Goal: Information Seeking & Learning: Check status

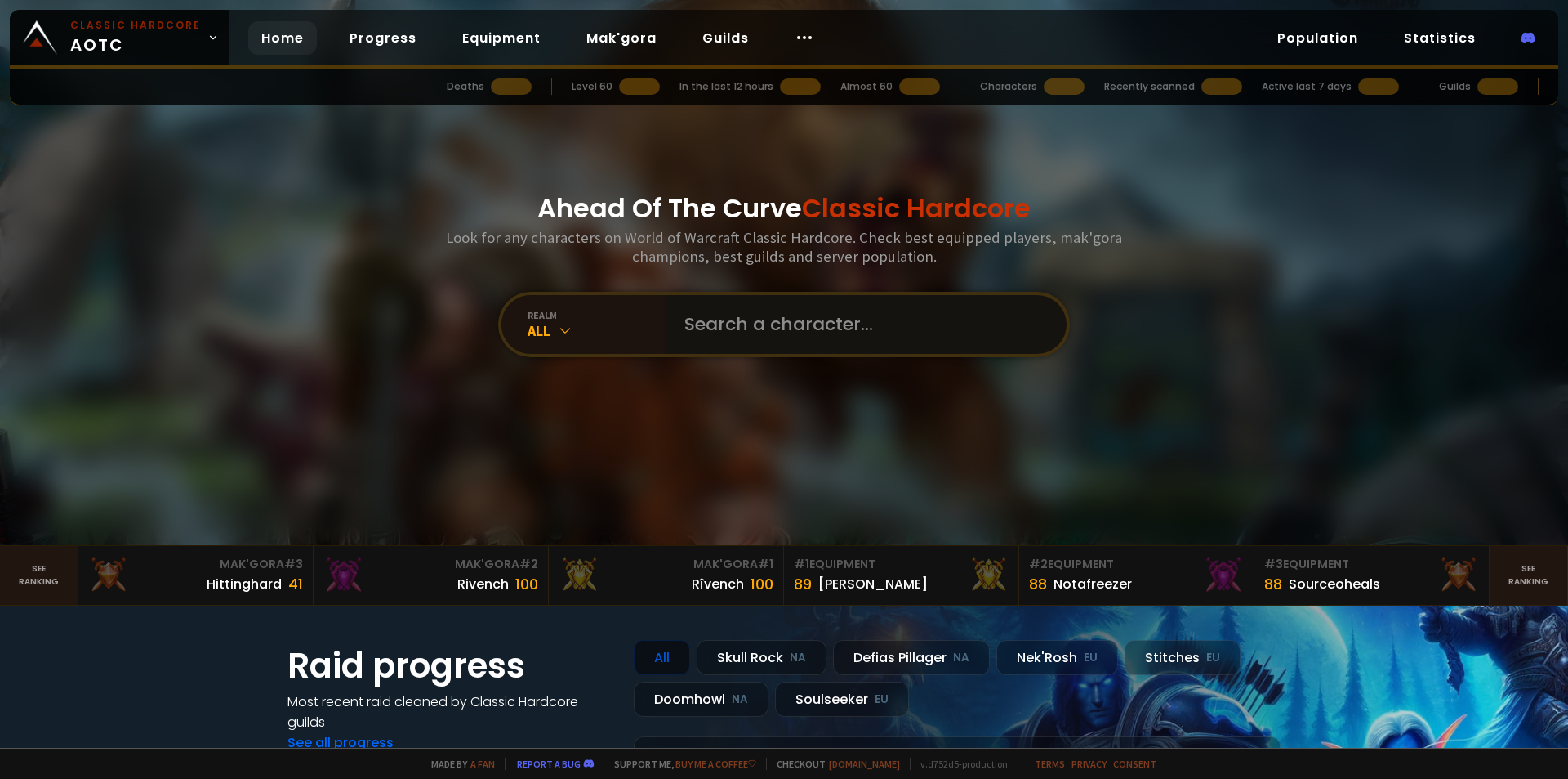
click at [731, 331] on input "text" at bounding box center [861, 324] width 372 height 59
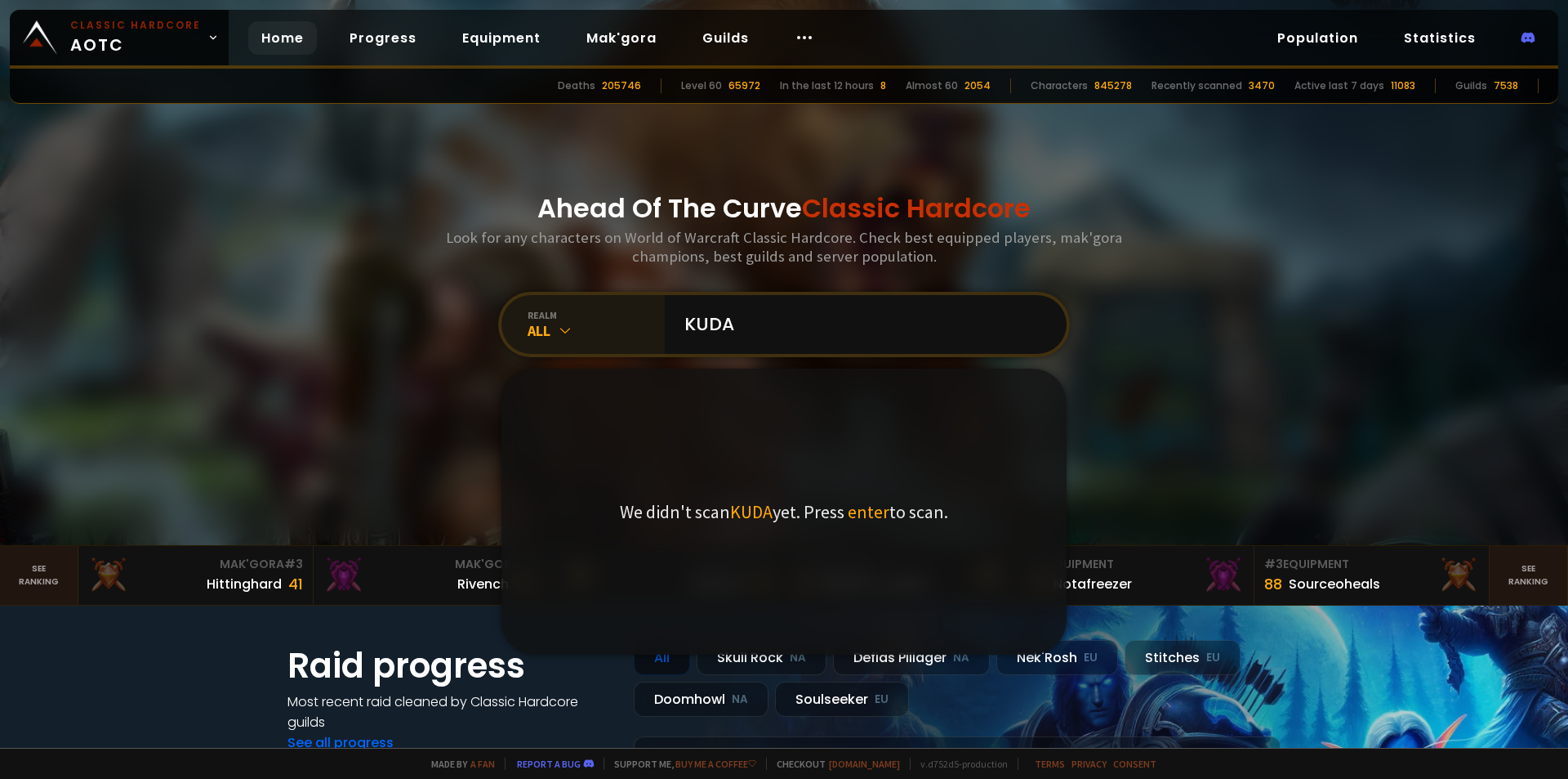
click at [557, 322] on icon at bounding box center [564, 330] width 16 height 16
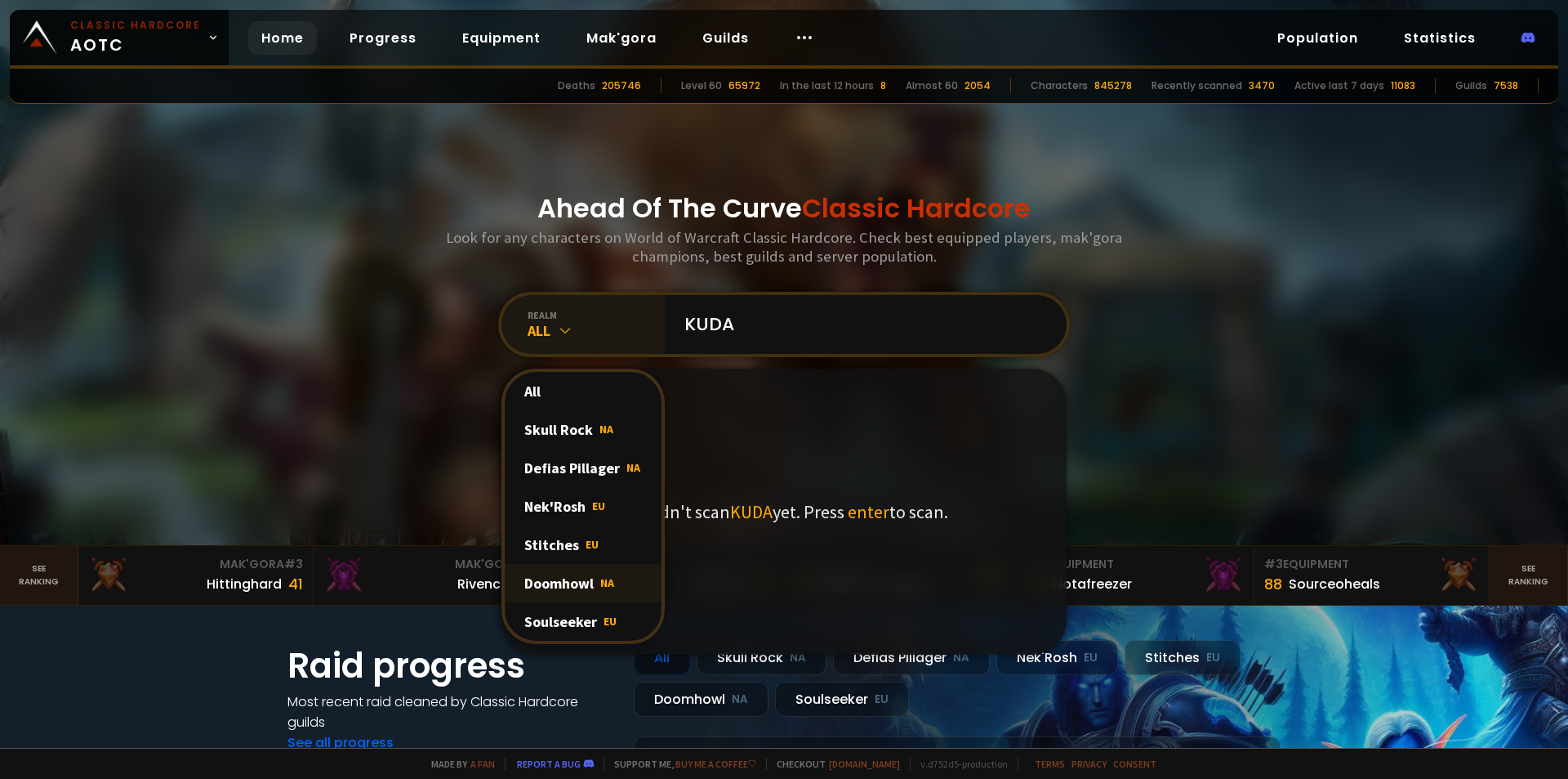
click at [567, 589] on div "Doomhowl NA" at bounding box center [583, 583] width 157 height 39
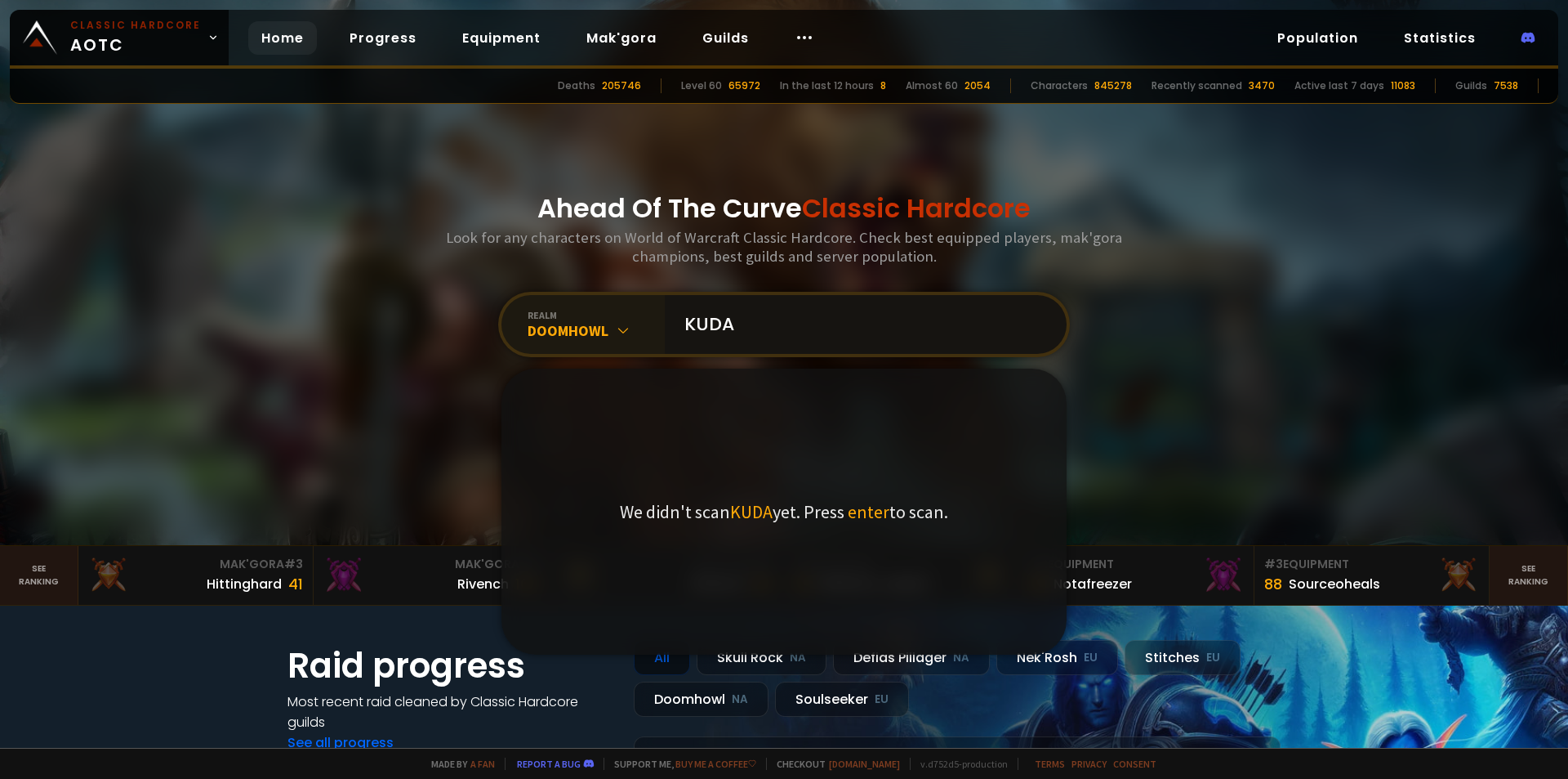
click at [770, 335] on input "KUDA" at bounding box center [861, 324] width 372 height 59
type input "K"
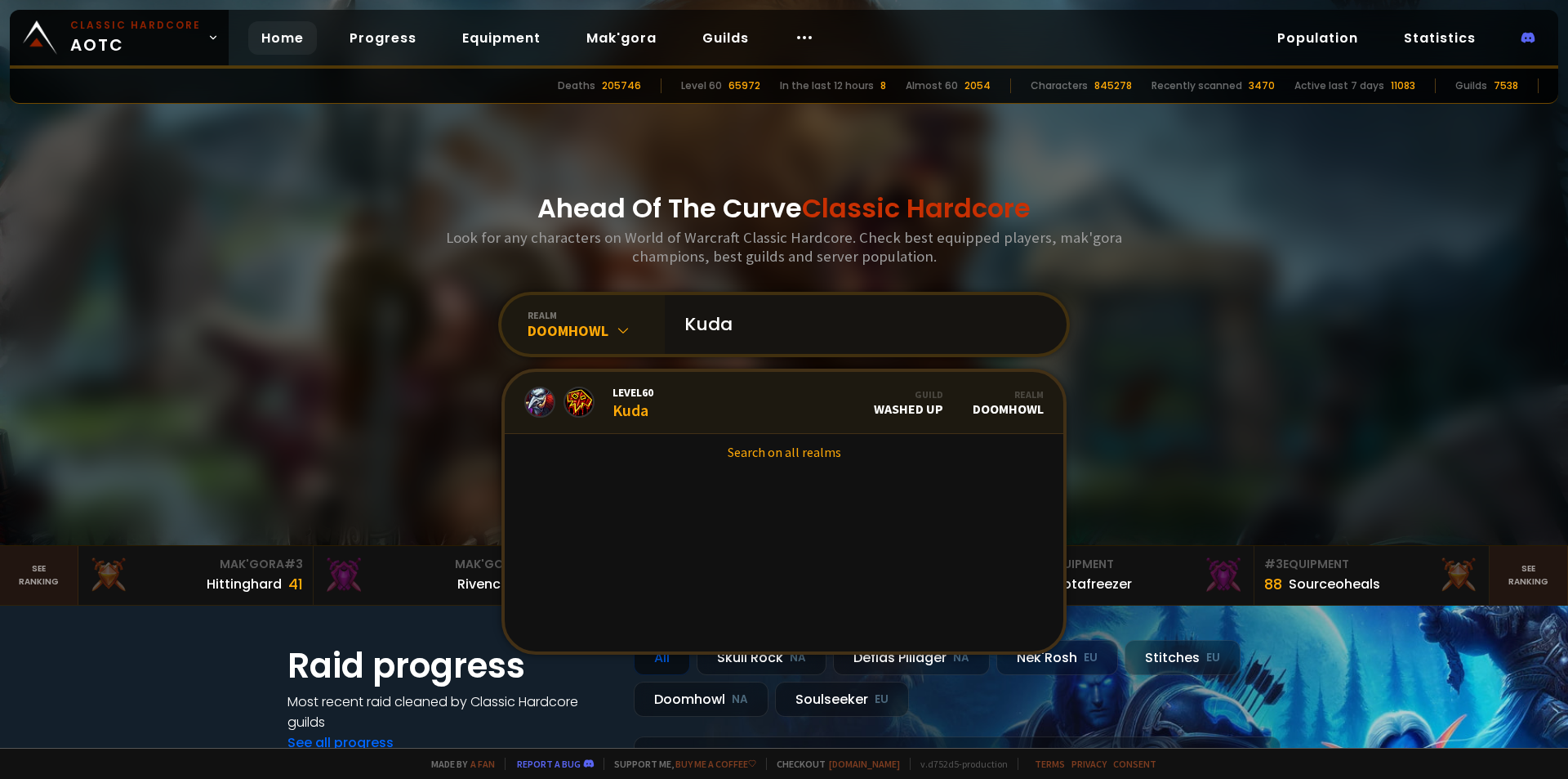
type input "Kuda"
click at [719, 401] on link "Level 60 Kuda Guild Washed Up Realm Doomhowl" at bounding box center [784, 403] width 559 height 62
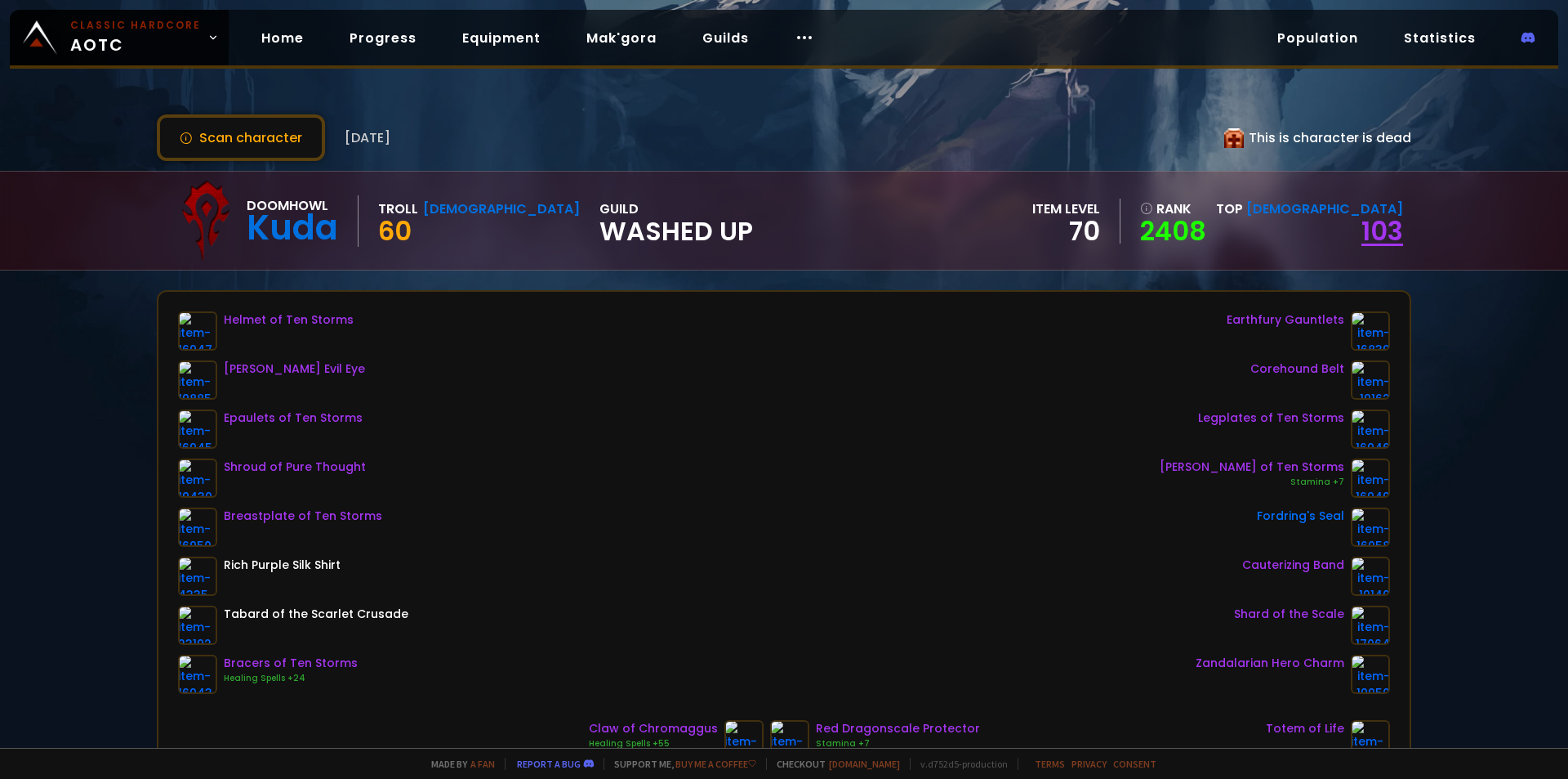
click at [1375, 234] on link "103" at bounding box center [1382, 231] width 42 height 37
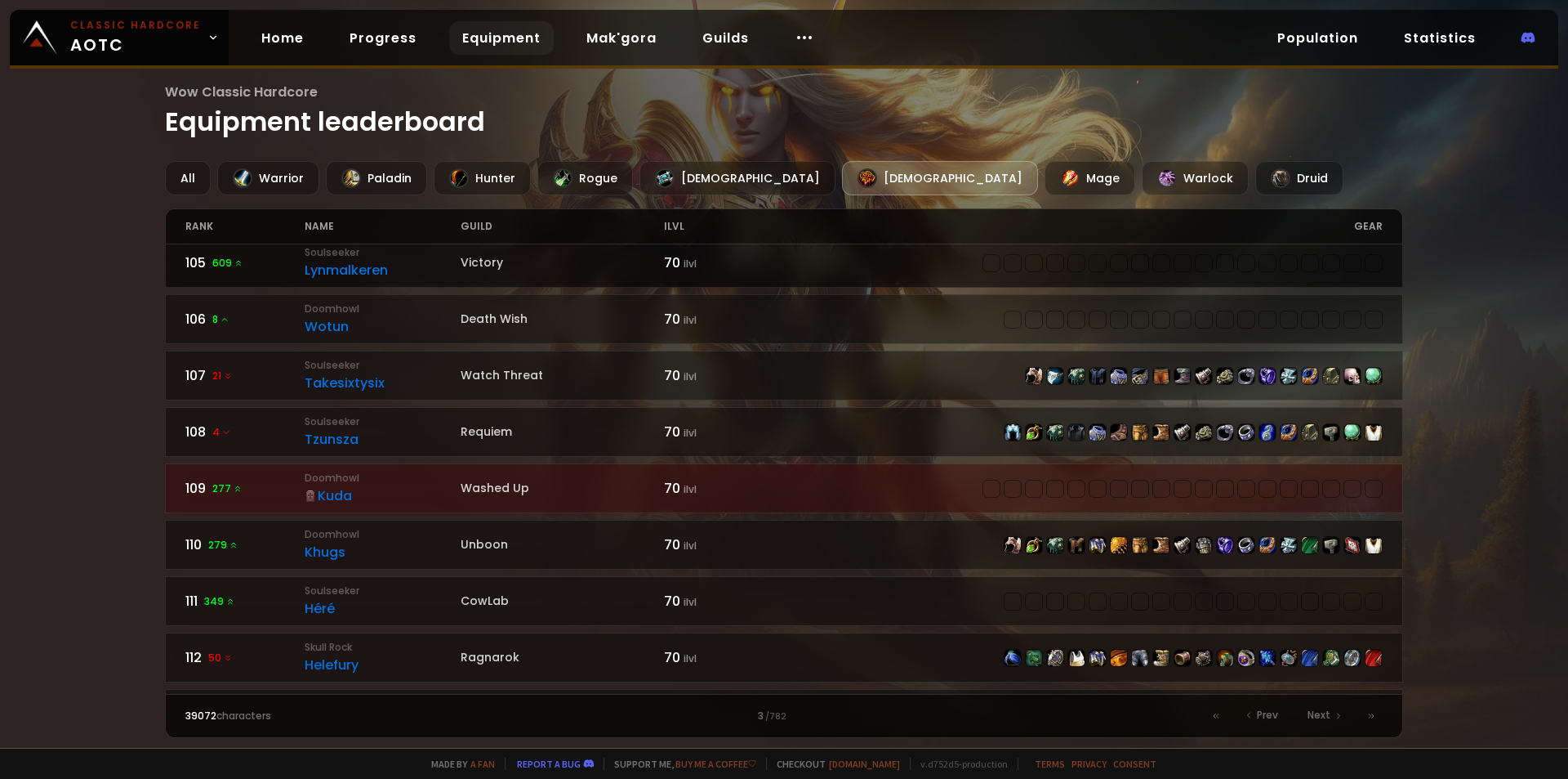
scroll to position [245, 0]
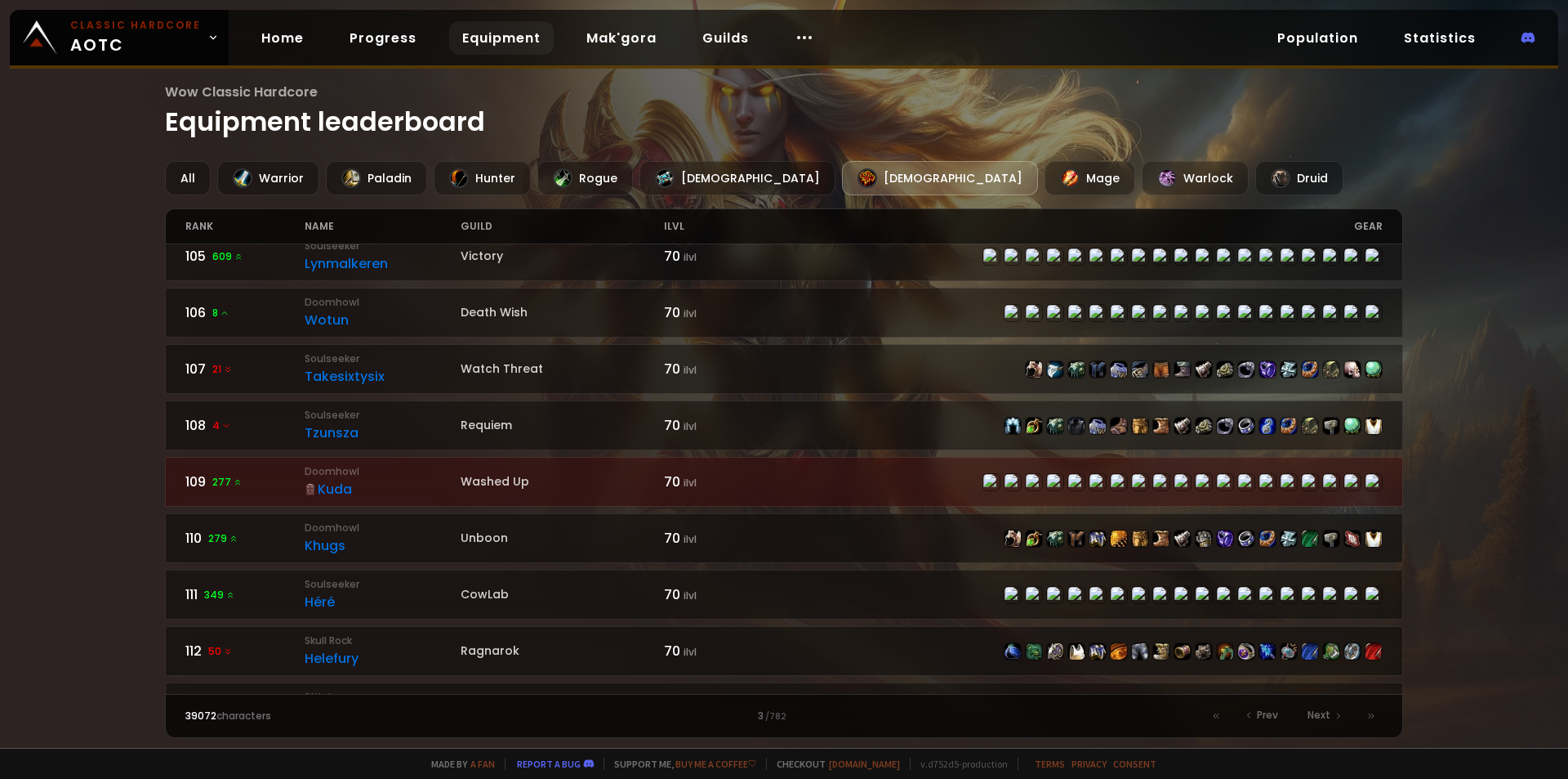
click at [333, 486] on div "Kuda" at bounding box center [382, 488] width 156 height 20
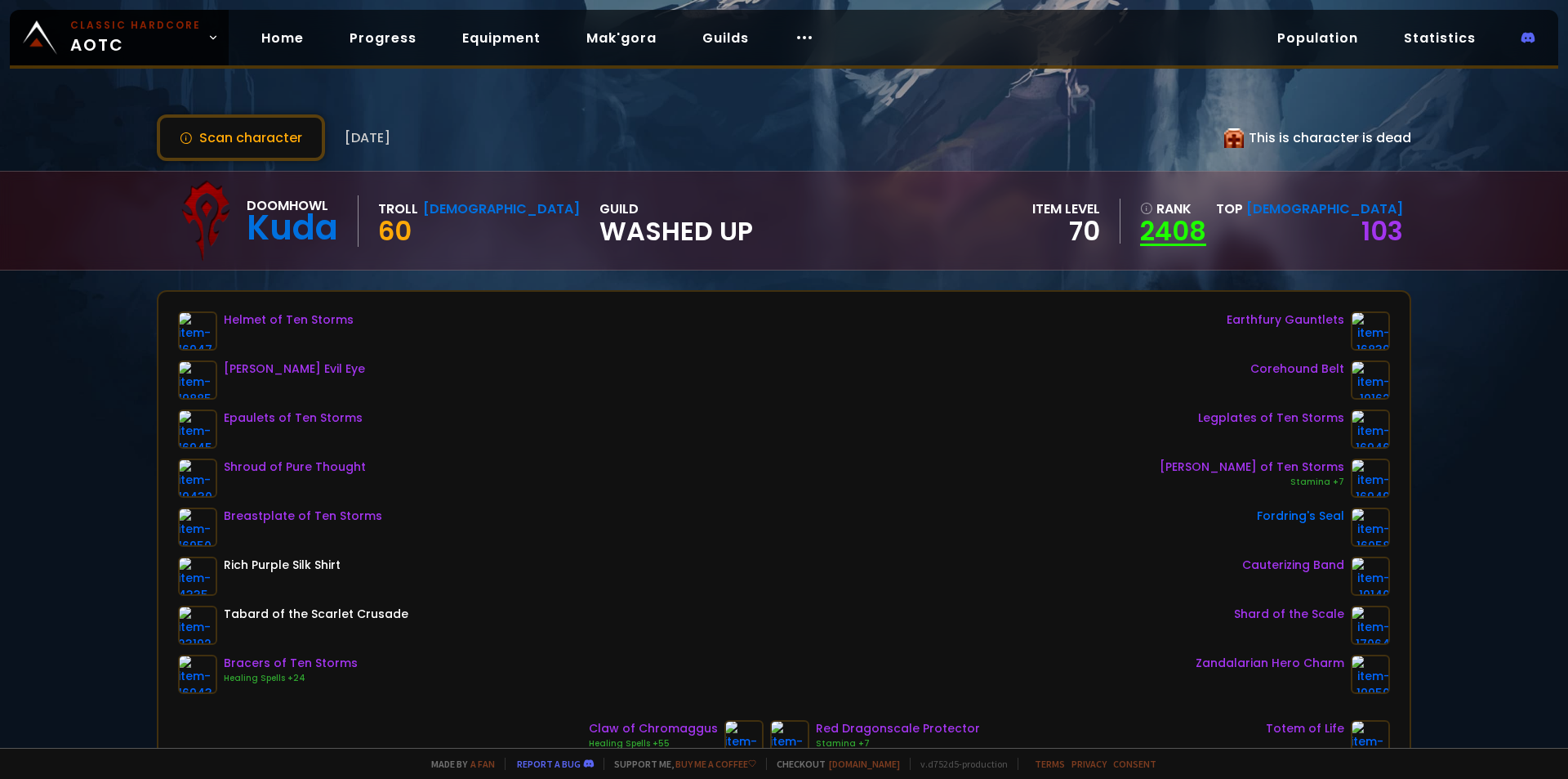
click at [1206, 232] on link "2408" at bounding box center [1173, 231] width 66 height 24
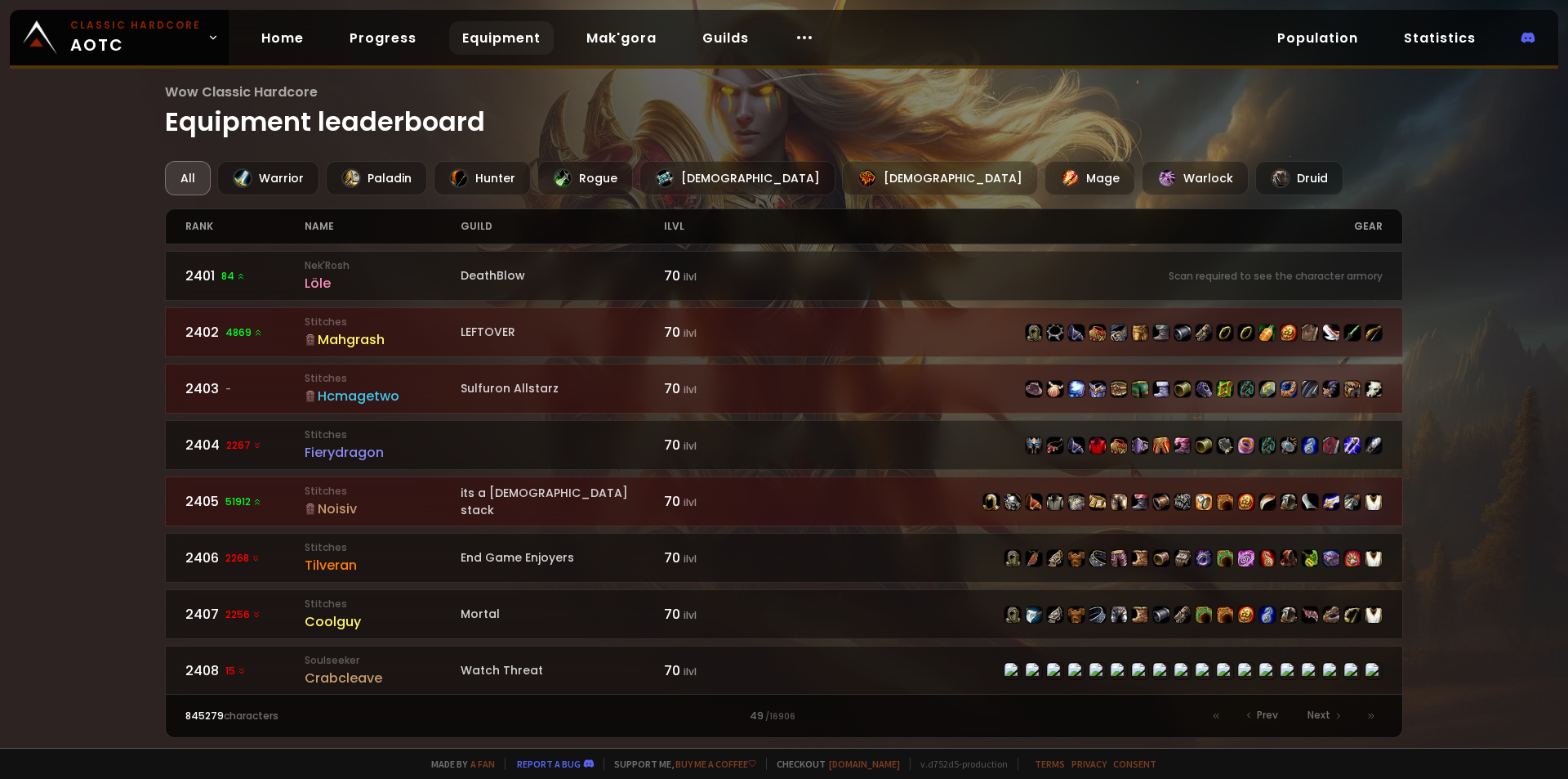
scroll to position [81, 0]
